Goal: Information Seeking & Learning: Learn about a topic

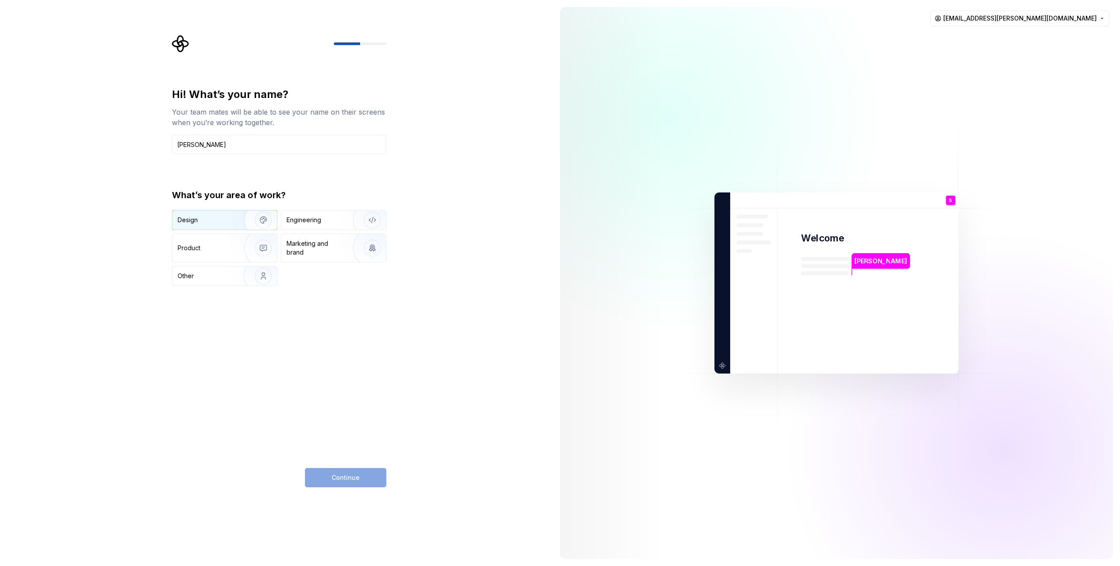
click at [247, 222] on img "button" at bounding box center [258, 220] width 56 height 59
click at [358, 489] on div "Hi! What’s your name? Your team mates will be able to see your name on their sc…" at bounding box center [276, 283] width 553 height 566
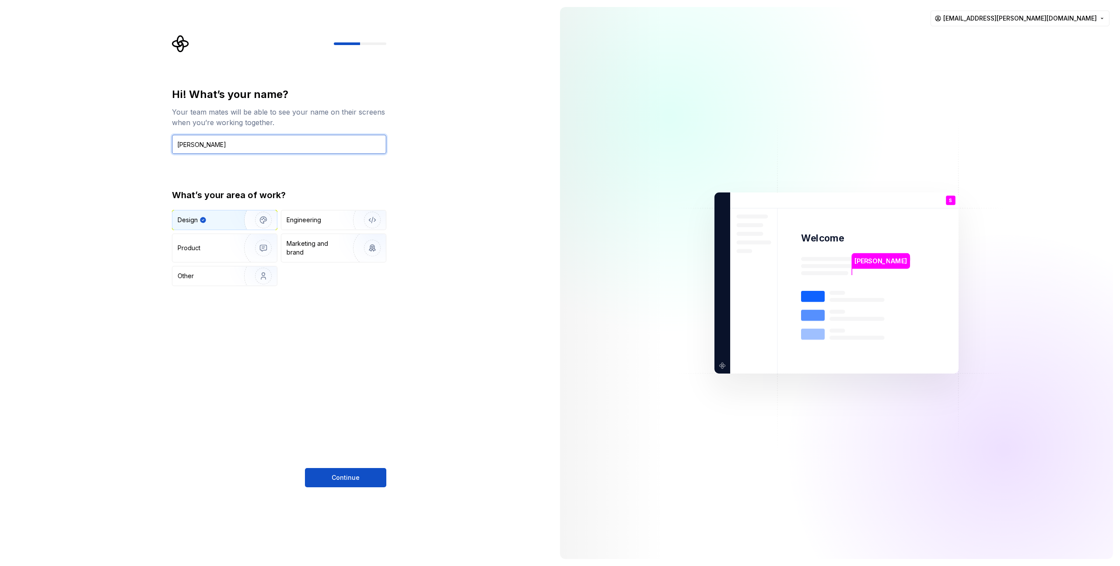
drag, startPoint x: 195, startPoint y: 141, endPoint x: 203, endPoint y: 140, distance: 7.9
click at [203, 140] on input "[PERSON_NAME]" at bounding box center [279, 144] width 214 height 19
type input "[PERSON_NAME]"
click at [332, 475] on button "Continue" at bounding box center [345, 477] width 81 height 19
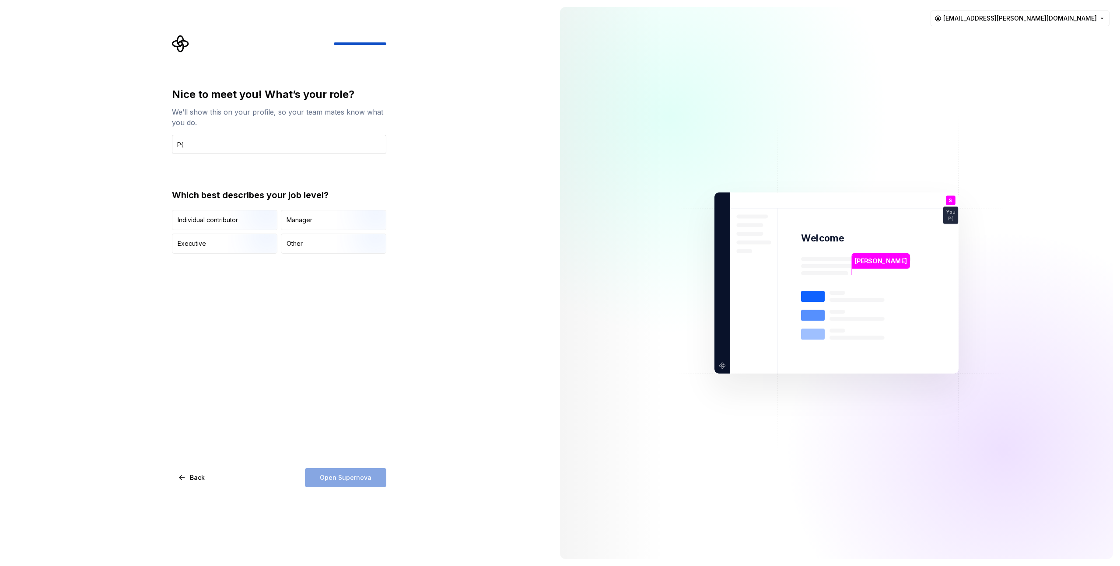
type input "P"
type input "Product Designer"
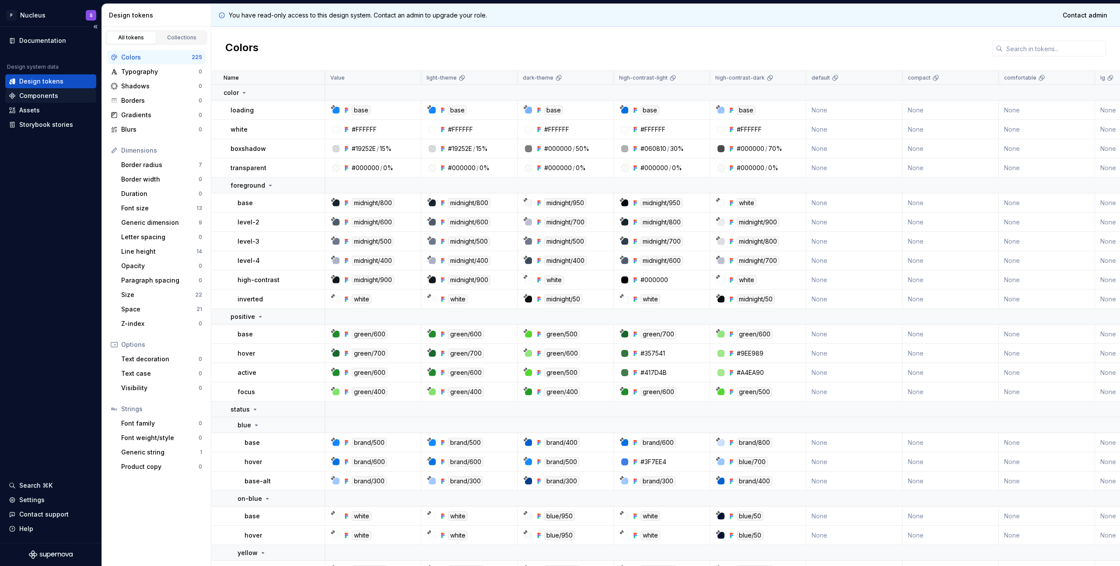
click at [36, 91] on div "Components" at bounding box center [50, 96] width 91 height 14
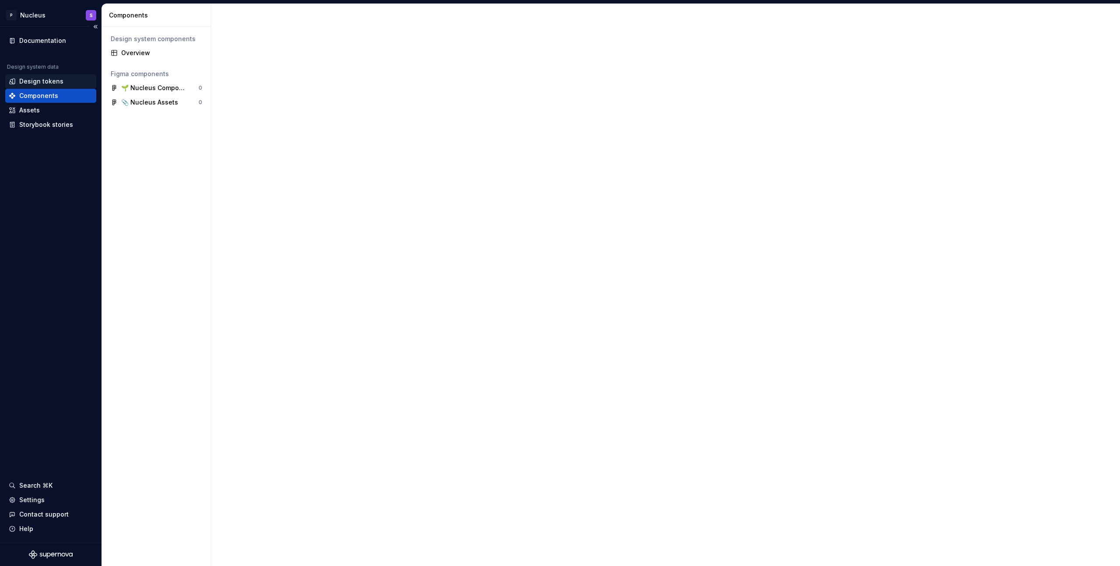
click at [32, 84] on div "Design tokens" at bounding box center [41, 81] width 44 height 9
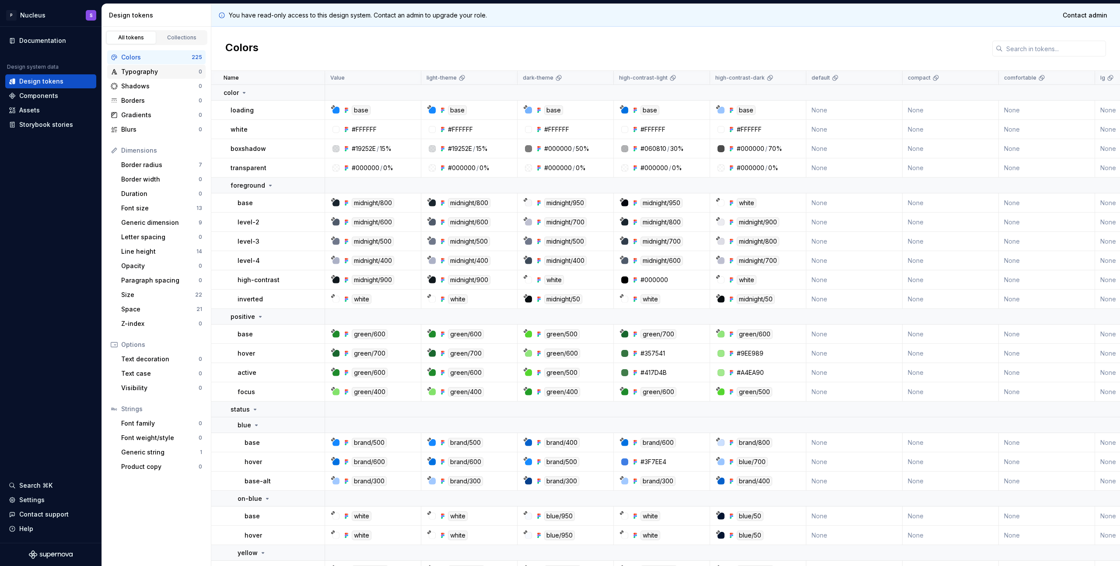
click at [133, 73] on div "Typography" at bounding box center [159, 71] width 77 height 9
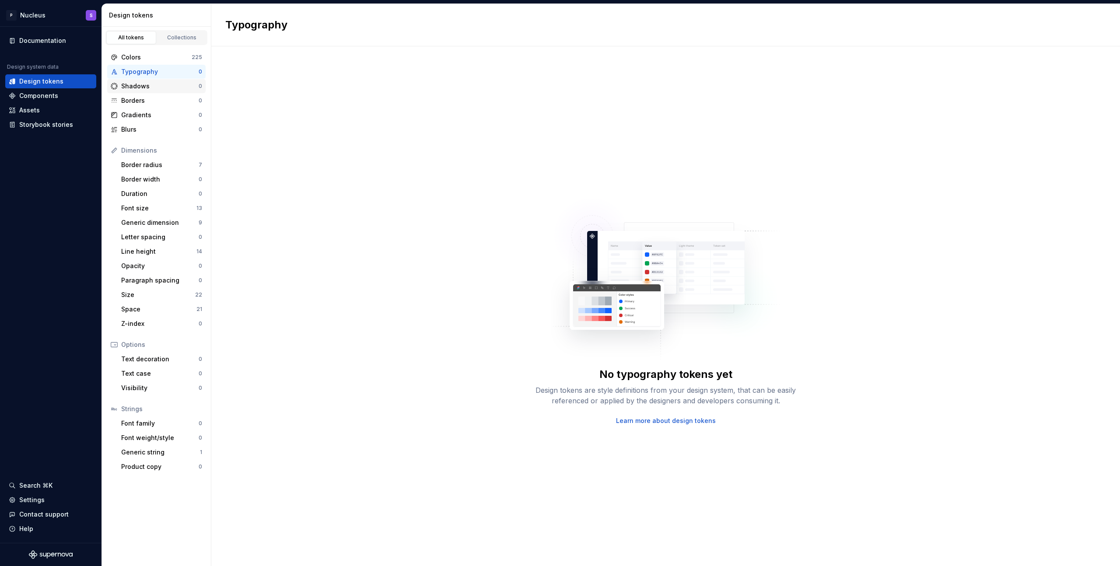
click at [133, 84] on div "Shadows" at bounding box center [159, 86] width 77 height 9
click at [136, 99] on div "Borders" at bounding box center [159, 100] width 77 height 9
click at [137, 158] on div "Border radius 7" at bounding box center [162, 165] width 88 height 14
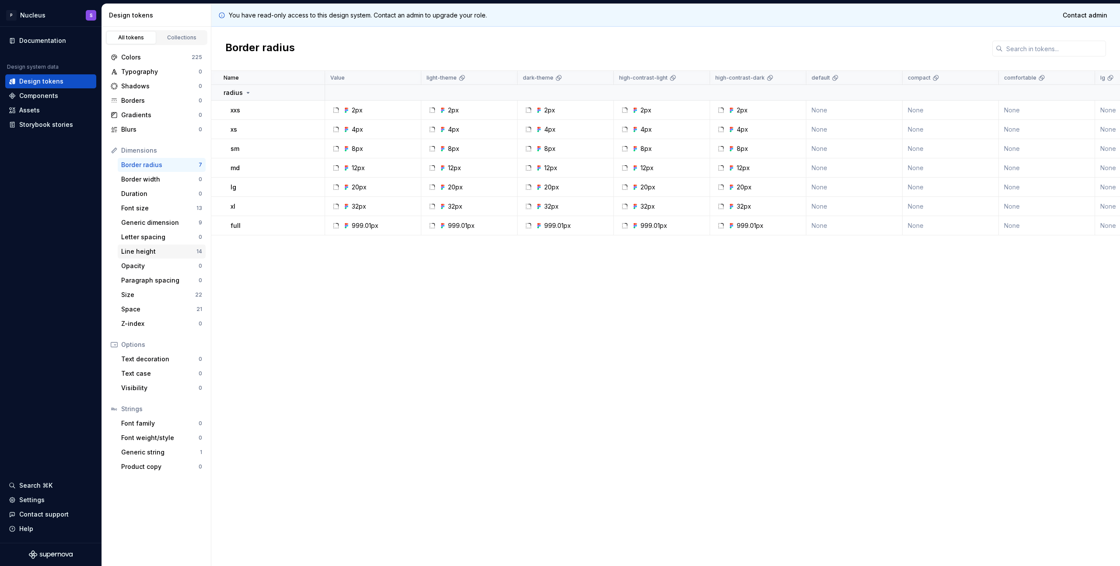
click at [151, 248] on div "Line height" at bounding box center [158, 251] width 75 height 9
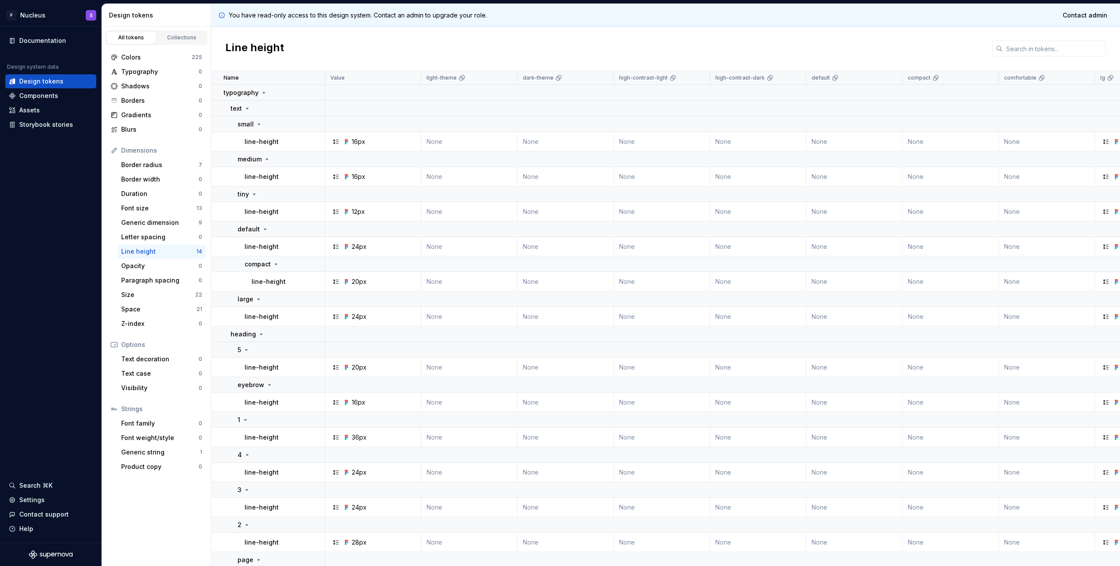
scroll to position [61, 0]
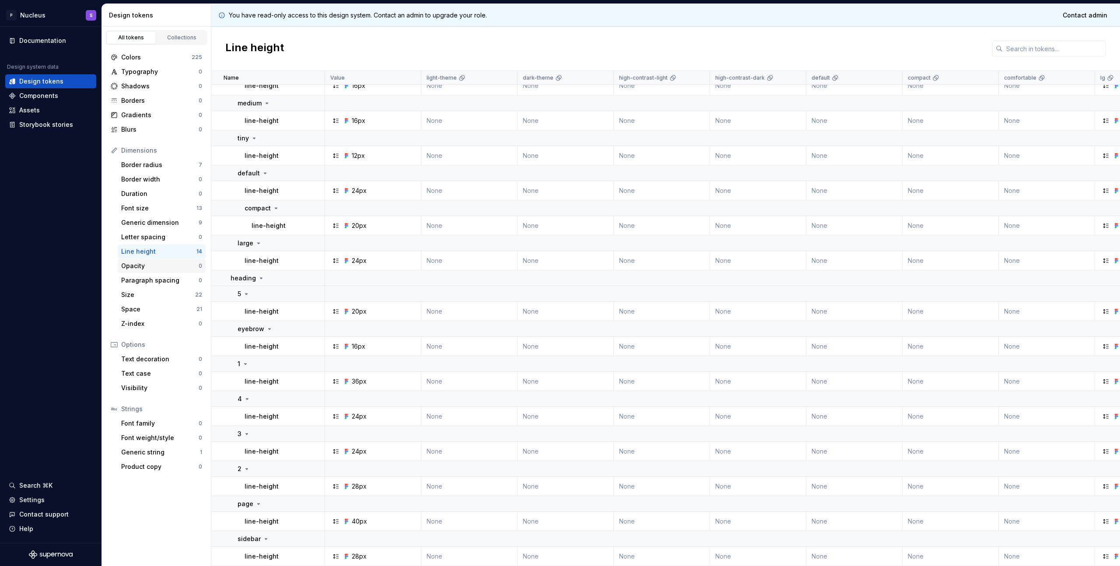
click at [142, 262] on div "Opacity" at bounding box center [159, 266] width 77 height 9
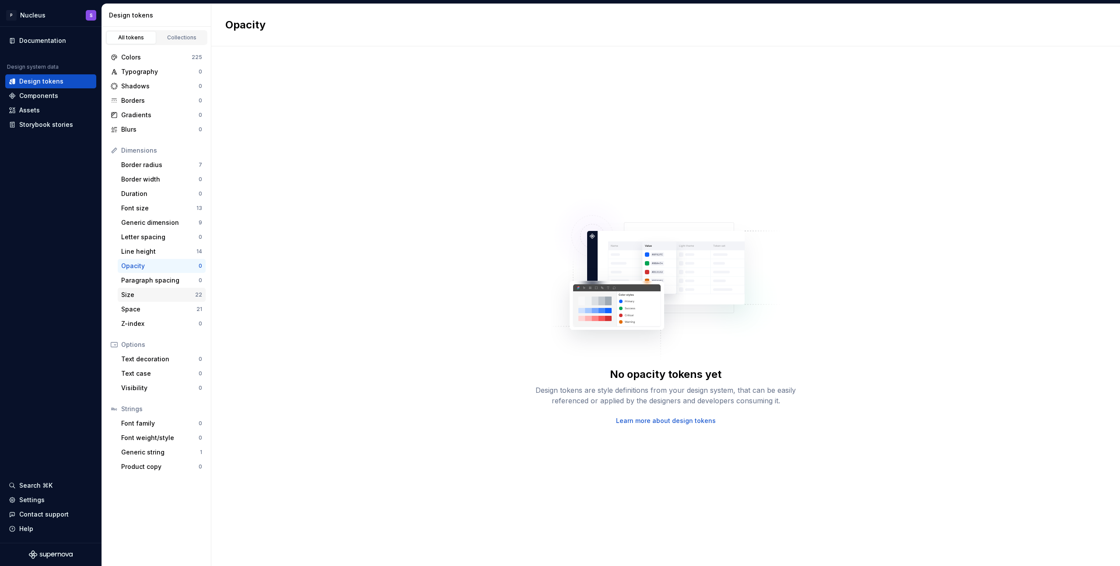
click at [143, 301] on div "Size 22" at bounding box center [162, 295] width 88 height 14
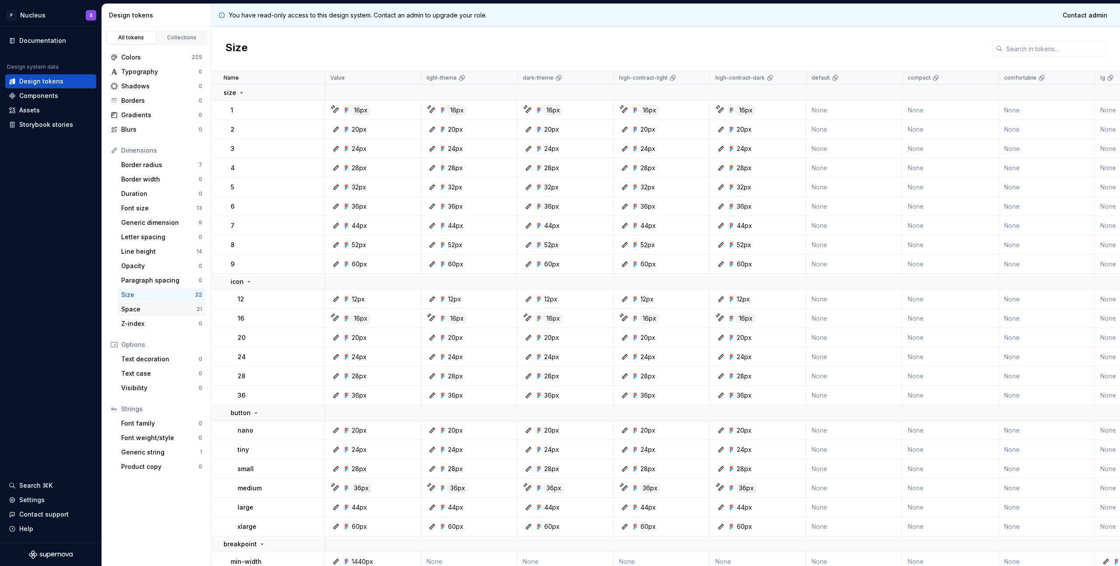
click at [157, 311] on div "Space" at bounding box center [158, 309] width 75 height 9
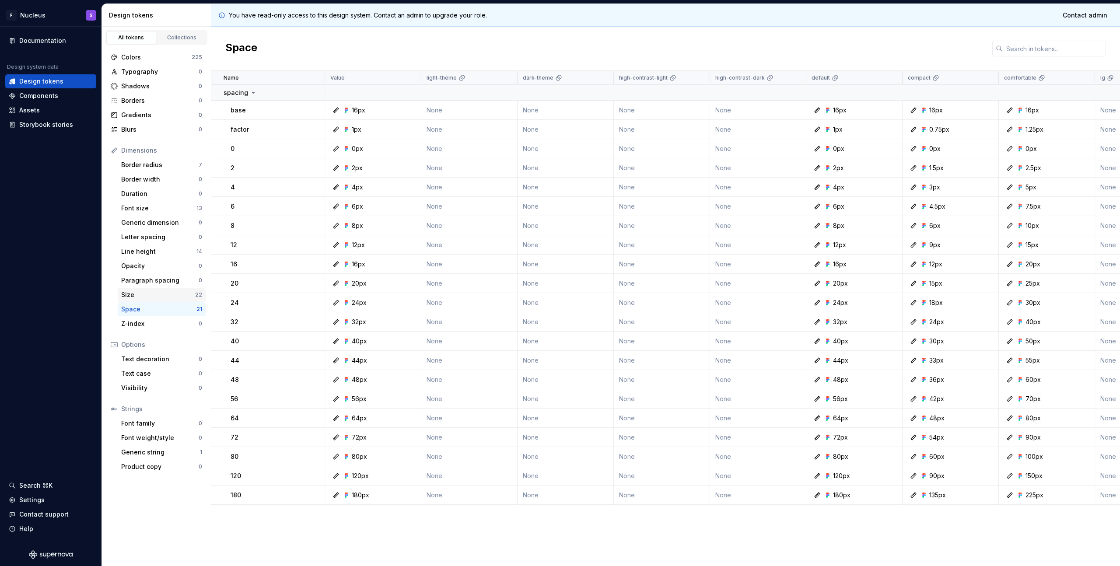
click at [160, 301] on div "Size 22" at bounding box center [162, 295] width 88 height 14
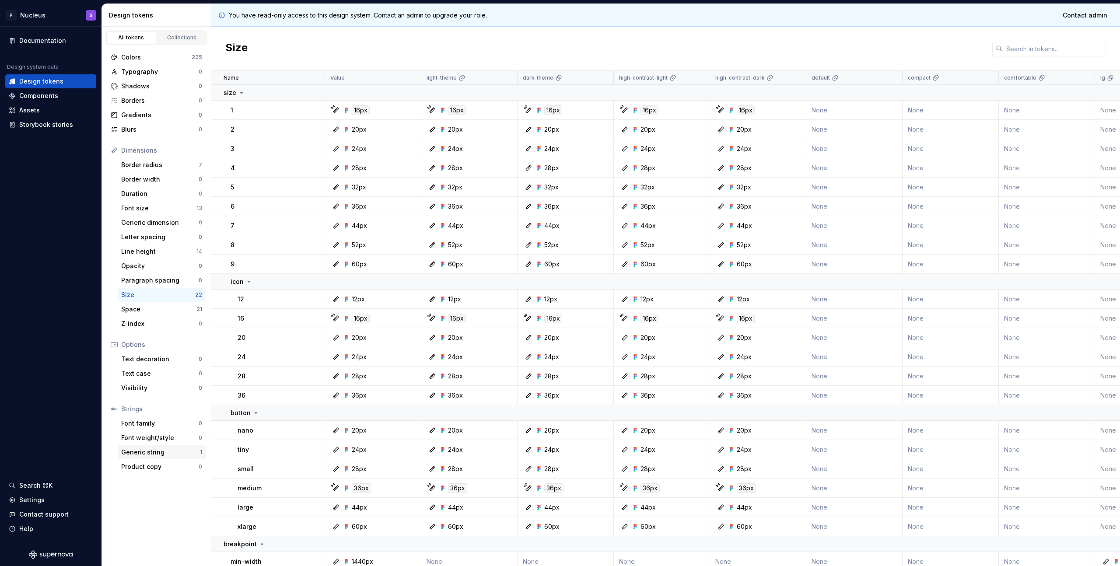
click at [146, 455] on div "Generic string" at bounding box center [160, 452] width 79 height 9
